Goal: Task Accomplishment & Management: Use online tool/utility

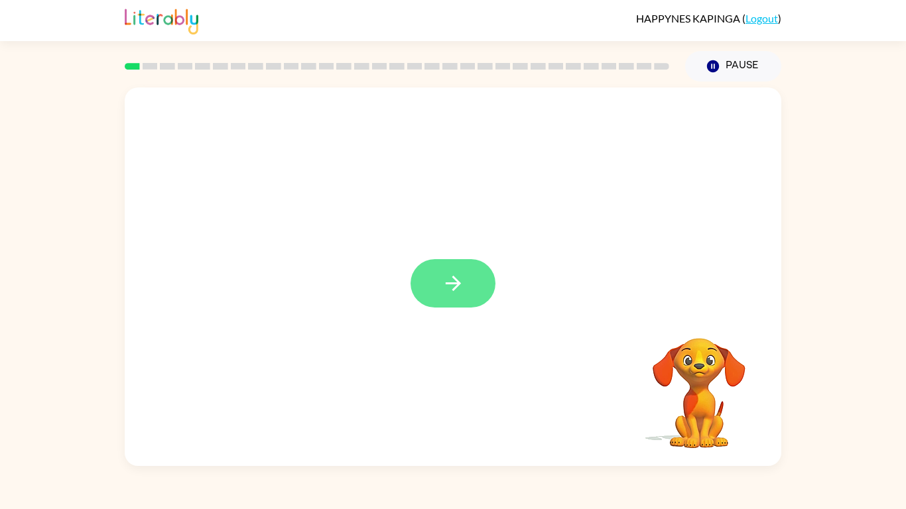
click at [463, 287] on icon "button" at bounding box center [453, 283] width 23 height 23
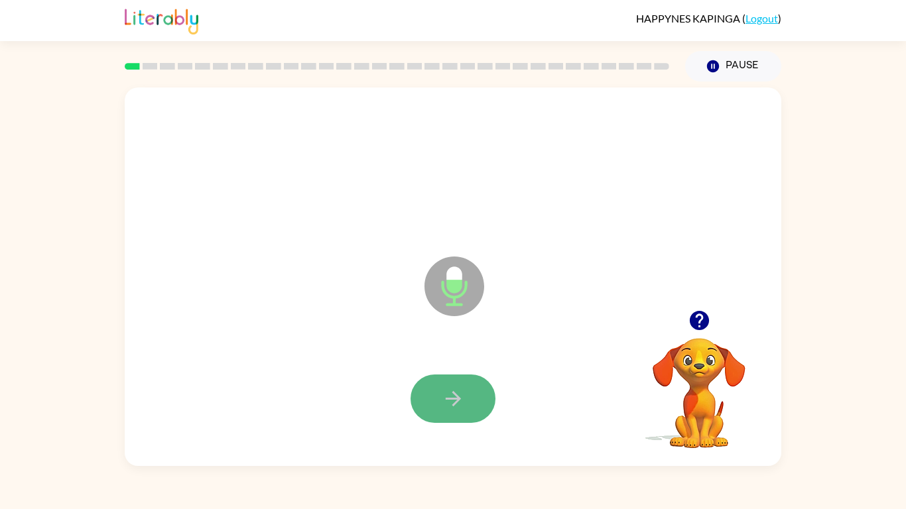
click at [452, 390] on icon "button" at bounding box center [453, 398] width 23 height 23
click at [448, 375] on button "button" at bounding box center [453, 399] width 85 height 48
click at [469, 397] on button "button" at bounding box center [453, 399] width 85 height 48
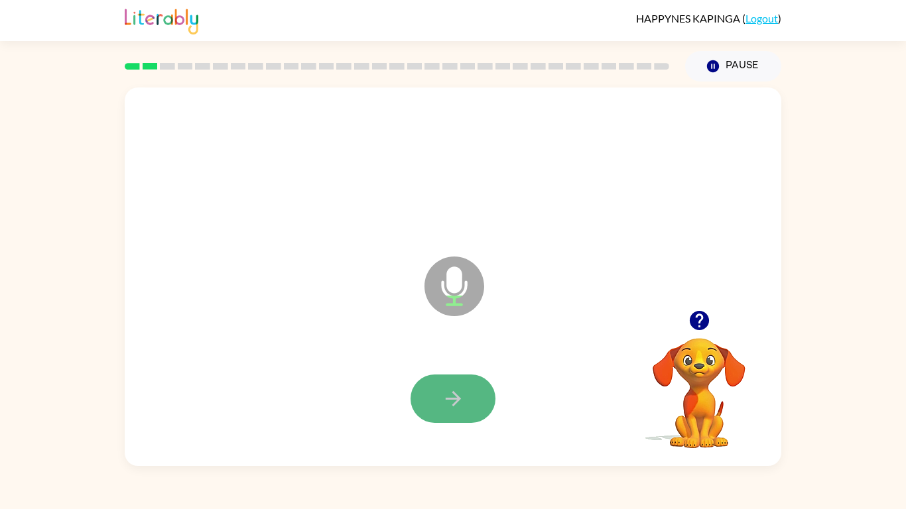
click at [469, 397] on button "button" at bounding box center [453, 399] width 85 height 48
click at [434, 396] on button "button" at bounding box center [453, 399] width 85 height 48
click at [477, 378] on button "button" at bounding box center [453, 399] width 85 height 48
click at [472, 382] on button "button" at bounding box center [453, 399] width 85 height 48
click at [446, 398] on icon "button" at bounding box center [452, 398] width 15 height 15
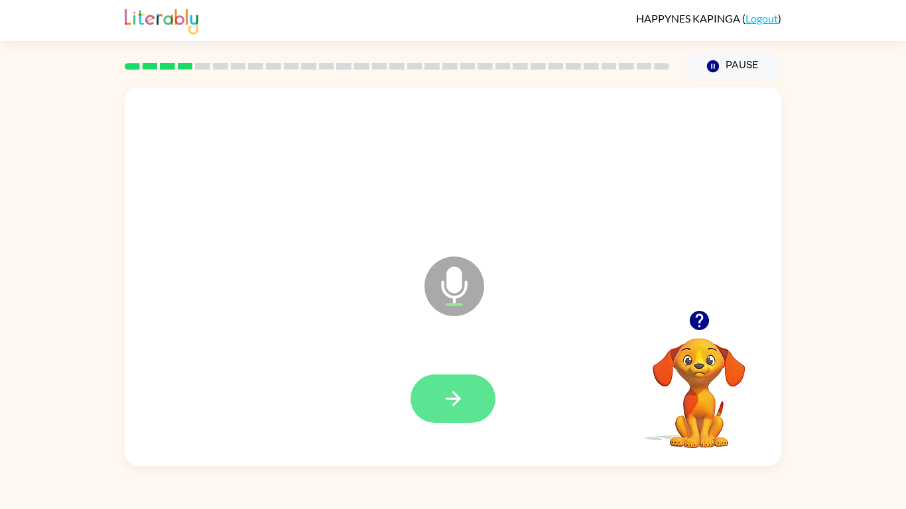
click at [446, 399] on icon "button" at bounding box center [452, 398] width 15 height 15
click at [464, 381] on button "button" at bounding box center [453, 399] width 85 height 48
click at [440, 411] on button "button" at bounding box center [453, 399] width 85 height 48
click at [458, 382] on button "button" at bounding box center [453, 399] width 85 height 48
click at [452, 393] on icon "button" at bounding box center [452, 398] width 15 height 15
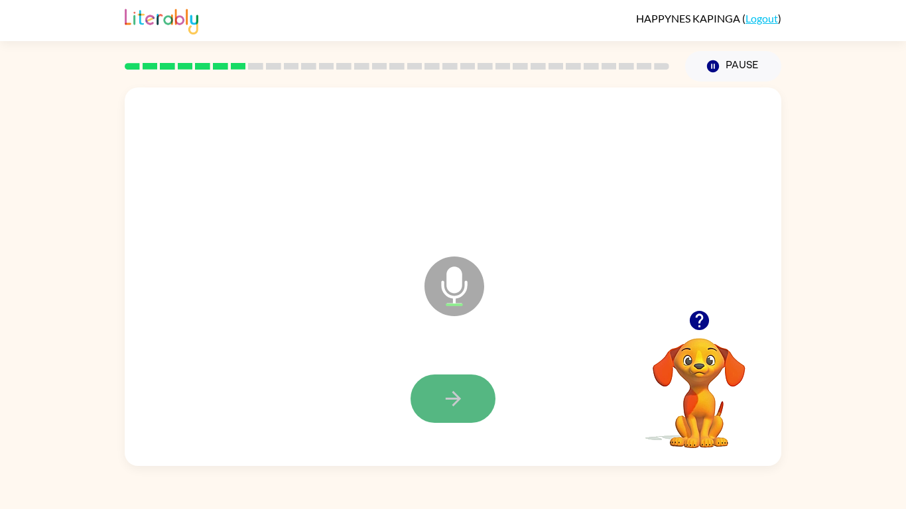
click at [452, 390] on icon "button" at bounding box center [453, 398] width 23 height 23
click at [456, 391] on icon "button" at bounding box center [453, 398] width 23 height 23
click at [462, 387] on icon "button" at bounding box center [453, 398] width 23 height 23
click at [454, 396] on icon "button" at bounding box center [453, 398] width 23 height 23
click at [460, 402] on icon "button" at bounding box center [453, 398] width 23 height 23
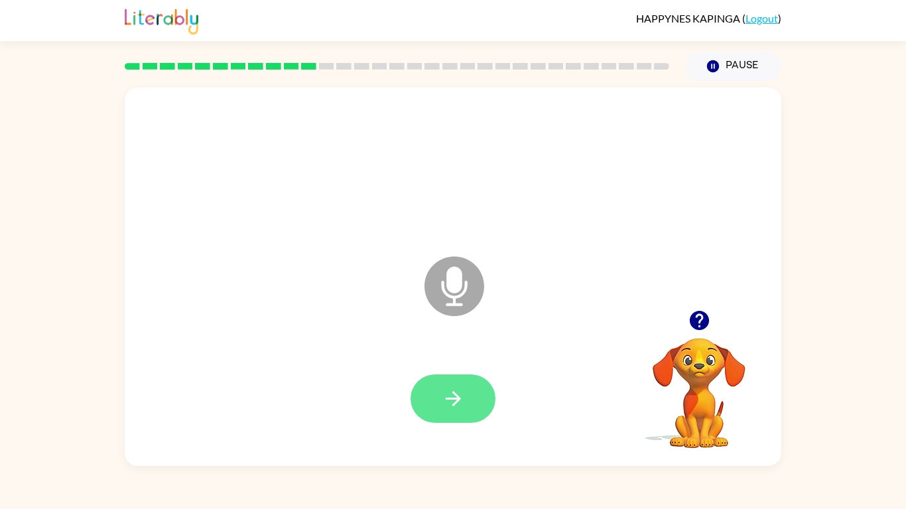
click at [460, 380] on button "button" at bounding box center [453, 399] width 85 height 48
click at [472, 402] on button "button" at bounding box center [453, 399] width 85 height 48
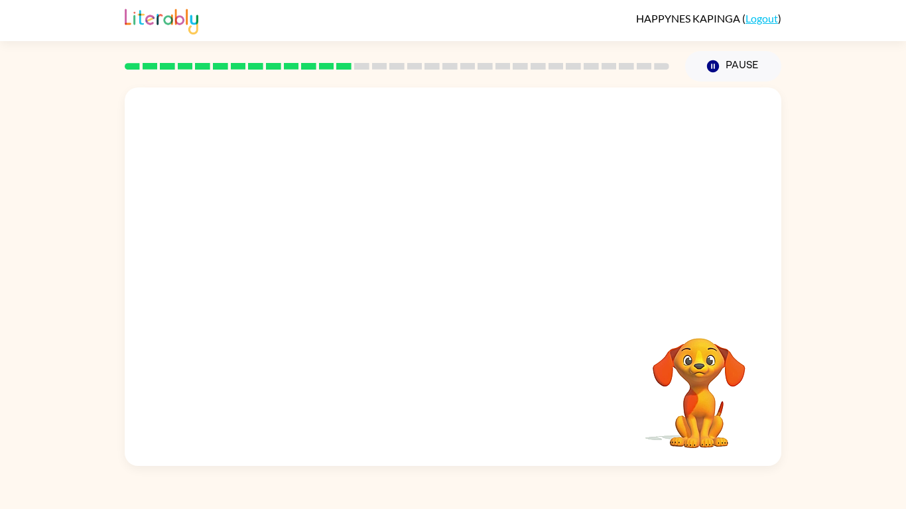
click at [718, 267] on div at bounding box center [453, 277] width 657 height 379
click at [736, 100] on div at bounding box center [453, 277] width 657 height 379
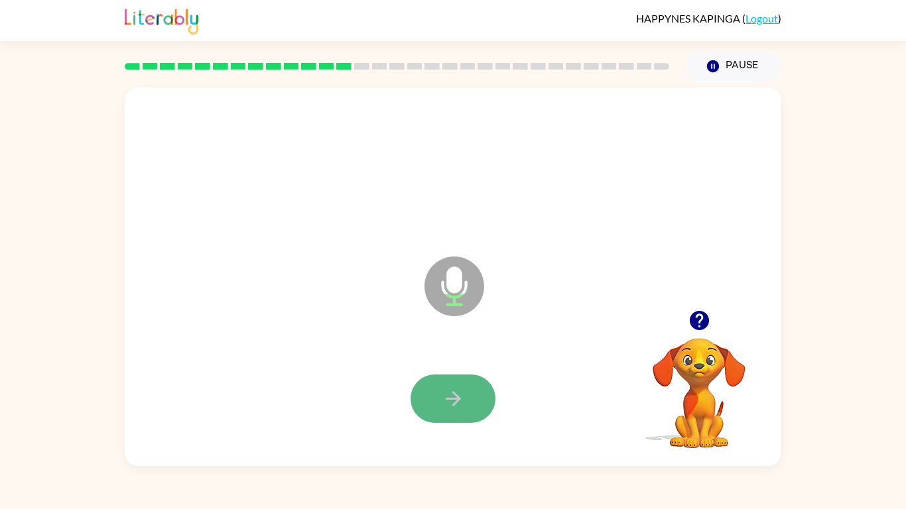
click at [466, 407] on button "button" at bounding box center [453, 399] width 85 height 48
click at [454, 391] on icon "button" at bounding box center [453, 398] width 23 height 23
click at [456, 405] on icon "button" at bounding box center [453, 398] width 23 height 23
click at [456, 409] on icon "button" at bounding box center [453, 398] width 23 height 23
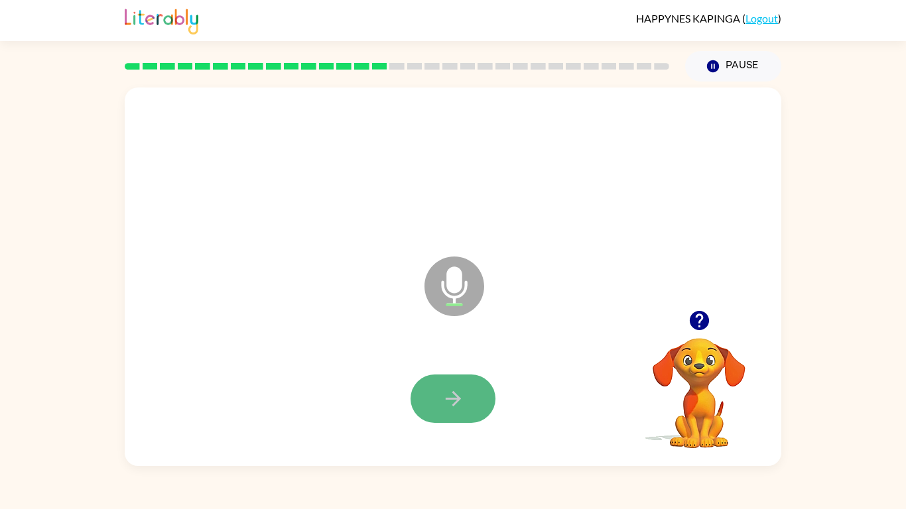
click at [449, 409] on icon "button" at bounding box center [453, 398] width 23 height 23
click at [450, 409] on icon "button" at bounding box center [453, 398] width 23 height 23
click at [450, 395] on icon "button" at bounding box center [453, 398] width 23 height 23
click at [479, 393] on button "button" at bounding box center [453, 399] width 85 height 48
click at [462, 353] on div at bounding box center [453, 399] width 630 height 109
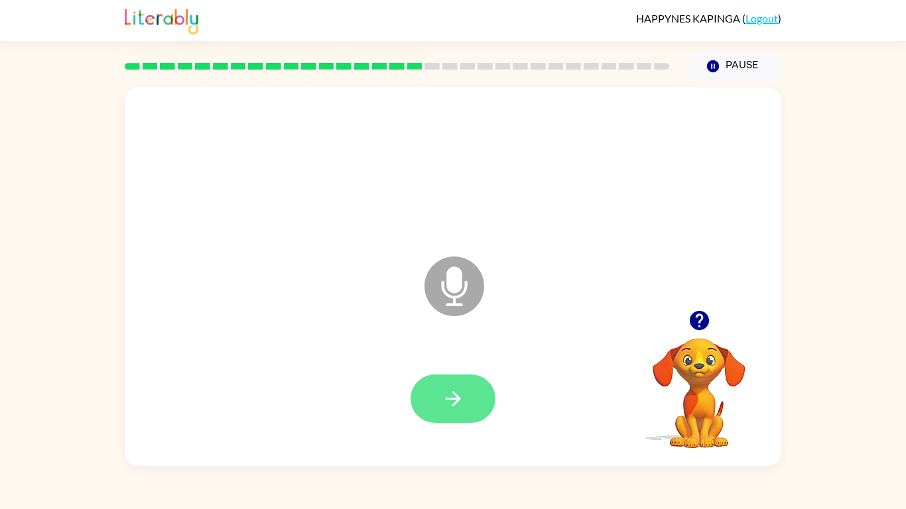
click at [461, 386] on button "button" at bounding box center [453, 399] width 85 height 48
click at [453, 385] on button "button" at bounding box center [453, 399] width 85 height 48
click at [464, 399] on icon "button" at bounding box center [453, 398] width 23 height 23
click at [464, 399] on div at bounding box center [453, 399] width 85 height 48
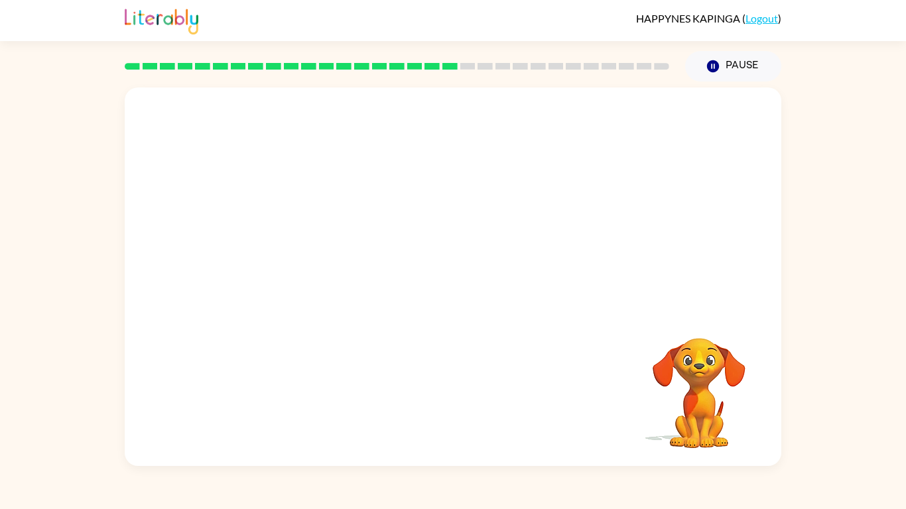
drag, startPoint x: 347, startPoint y: 231, endPoint x: 905, endPoint y: 172, distance: 561.6
click at [905, 172] on div "Your browser must support playing .mp4 files to use Literably. Please try using…" at bounding box center [453, 274] width 906 height 385
drag, startPoint x: 2, startPoint y: 342, endPoint x: 302, endPoint y: 280, distance: 306.2
click at [302, 280] on div "Your browser must support playing .mp4 files to use Literably. Please try using…" at bounding box center [453, 274] width 906 height 385
drag, startPoint x: 55, startPoint y: 245, endPoint x: 850, endPoint y: 128, distance: 803.1
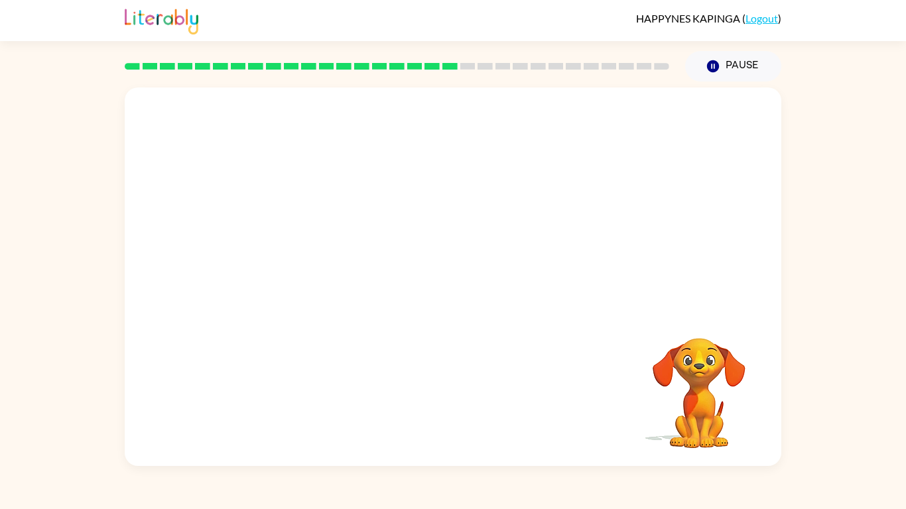
click at [850, 128] on div "Your browser must support playing .mp4 files to use Literably. Please try using…" at bounding box center [453, 274] width 906 height 385
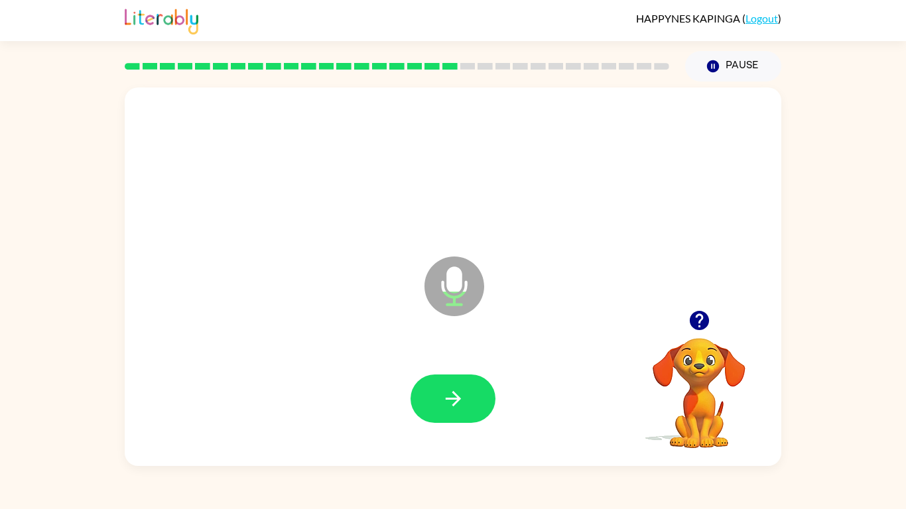
click at [452, 367] on div at bounding box center [453, 399] width 630 height 109
click at [471, 404] on button "button" at bounding box center [453, 399] width 85 height 48
click at [449, 397] on icon "button" at bounding box center [452, 398] width 15 height 15
click at [468, 381] on button "button" at bounding box center [453, 399] width 85 height 48
click at [483, 401] on button "button" at bounding box center [453, 399] width 85 height 48
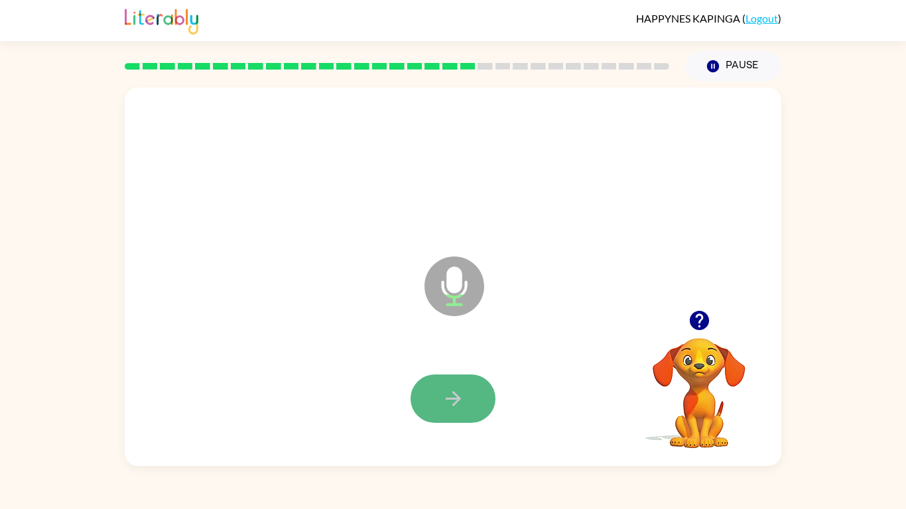
click at [453, 401] on icon "button" at bounding box center [453, 398] width 23 height 23
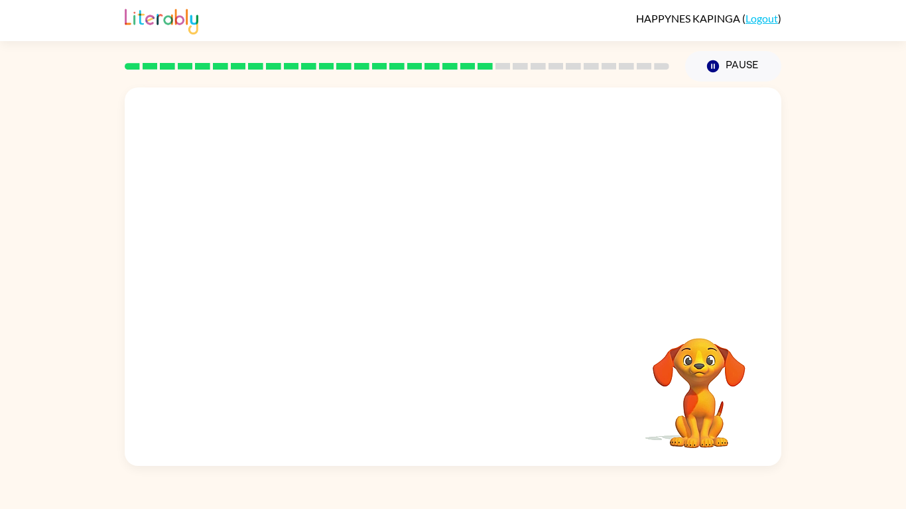
click at [582, 302] on div at bounding box center [453, 277] width 657 height 379
click at [733, 50] on div "Pause Pause" at bounding box center [733, 66] width 112 height 46
click at [723, 58] on button "Pause Pause" at bounding box center [733, 66] width 96 height 31
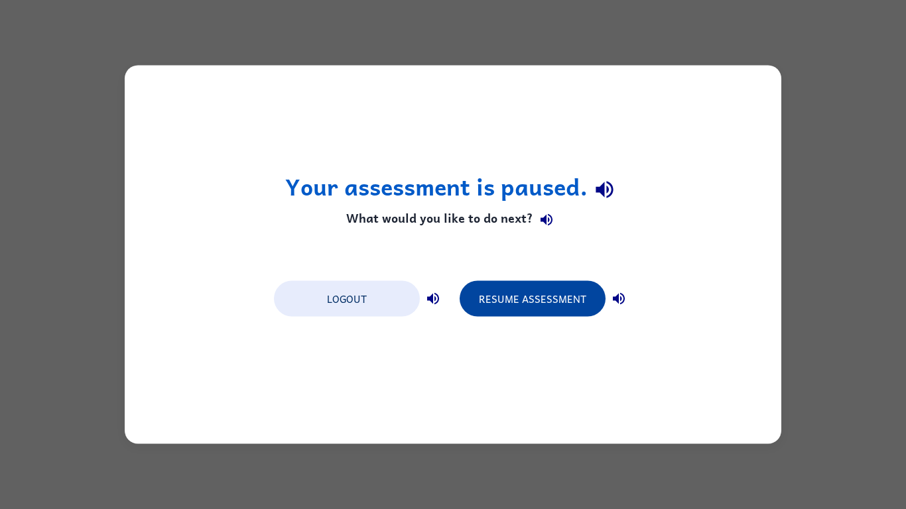
click at [493, 310] on button "Resume Assessment" at bounding box center [533, 299] width 146 height 36
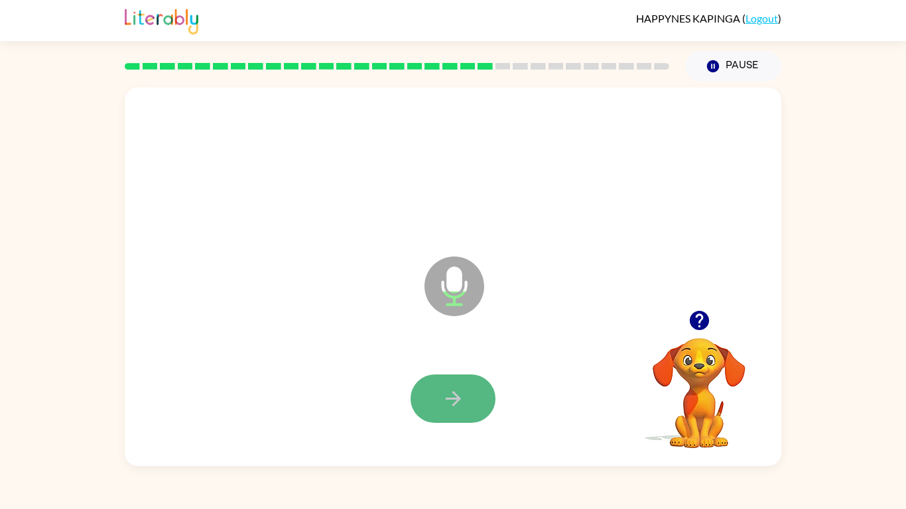
click at [483, 403] on button "button" at bounding box center [453, 399] width 85 height 48
click at [464, 398] on icon "button" at bounding box center [453, 398] width 23 height 23
click at [443, 376] on button "button" at bounding box center [453, 399] width 85 height 48
click at [436, 388] on button "button" at bounding box center [453, 399] width 85 height 48
click at [448, 402] on icon "button" at bounding box center [453, 398] width 23 height 23
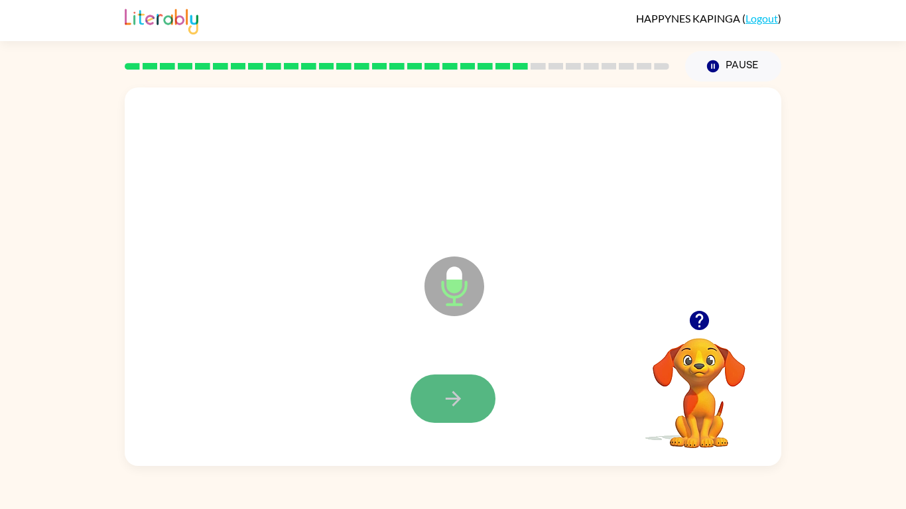
click at [445, 403] on icon "button" at bounding box center [453, 398] width 23 height 23
click at [446, 404] on icon "button" at bounding box center [453, 398] width 23 height 23
click at [453, 404] on icon "button" at bounding box center [452, 398] width 15 height 15
click at [455, 393] on icon "button" at bounding box center [453, 398] width 23 height 23
click at [426, 389] on button "button" at bounding box center [453, 399] width 85 height 48
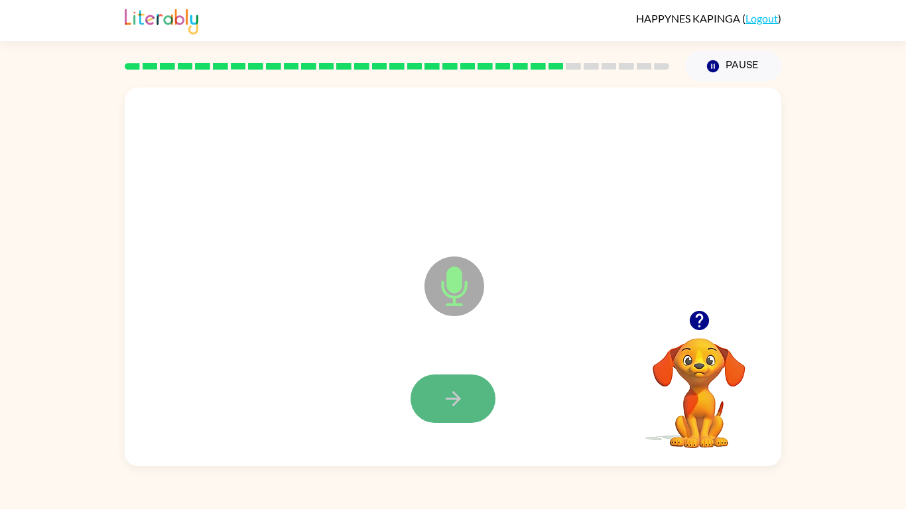
click at [483, 407] on button "button" at bounding box center [453, 399] width 85 height 48
click at [486, 405] on button "button" at bounding box center [453, 399] width 85 height 48
click at [442, 385] on button "button" at bounding box center [453, 399] width 85 height 48
click at [441, 386] on button "button" at bounding box center [453, 399] width 85 height 48
click at [461, 405] on icon "button" at bounding box center [453, 398] width 23 height 23
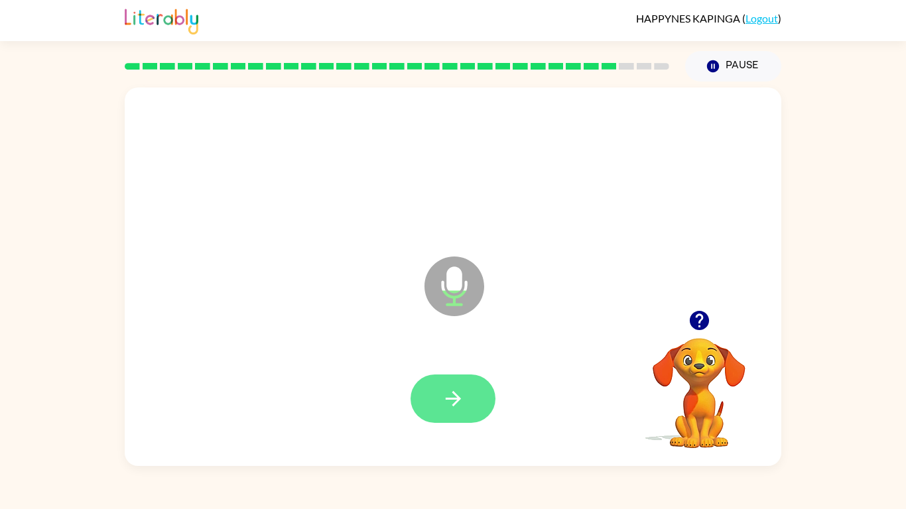
click at [461, 405] on icon "button" at bounding box center [453, 398] width 23 height 23
click at [461, 407] on icon "button" at bounding box center [453, 398] width 23 height 23
click at [471, 405] on button "button" at bounding box center [453, 399] width 85 height 48
click at [473, 410] on button "button" at bounding box center [453, 399] width 85 height 48
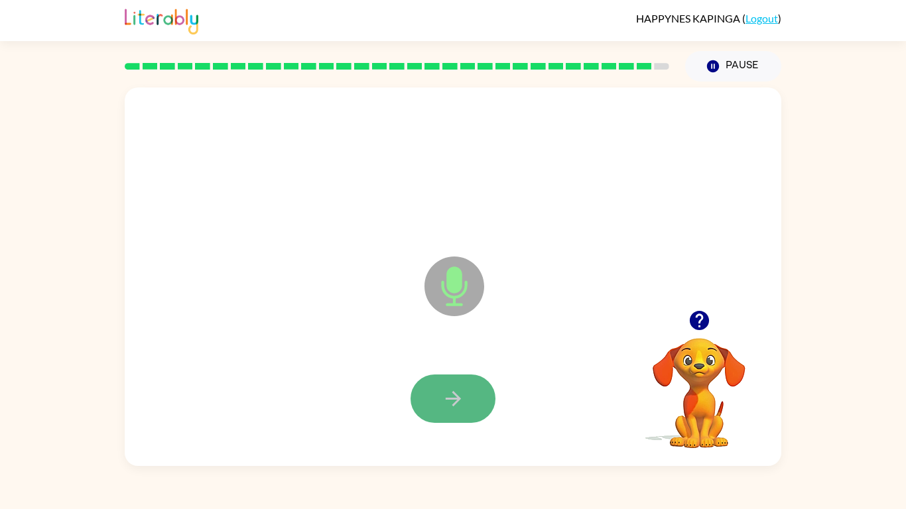
click at [470, 414] on button "button" at bounding box center [453, 399] width 85 height 48
